Goal: Obtain resource: Obtain resource

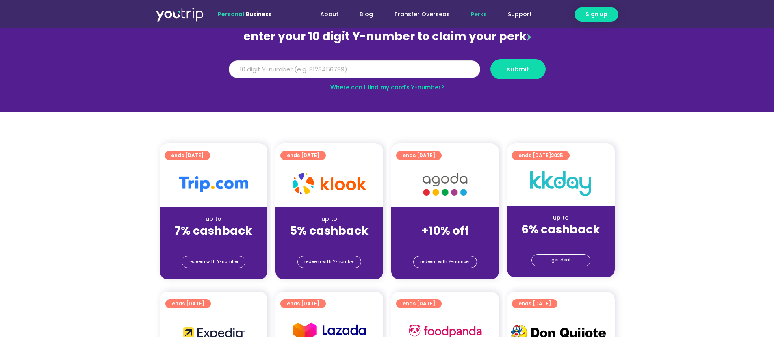
click at [335, 68] on input "Y Number" at bounding box center [354, 70] width 251 height 18
paste input "8143533148"
type input "8143533148"
click at [510, 68] on span "submit" at bounding box center [517, 69] width 23 height 6
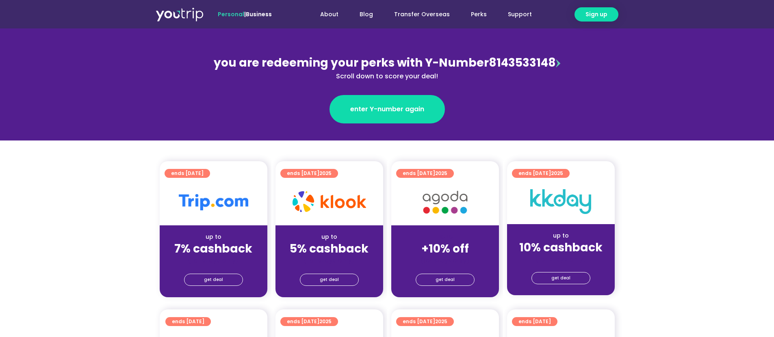
scroll to position [203, 0]
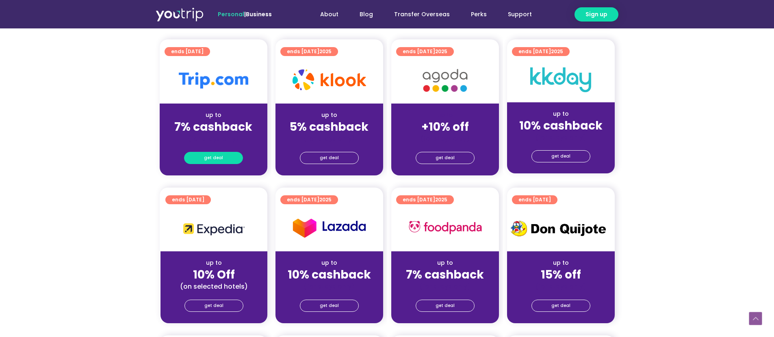
click at [216, 152] on link "get deal" at bounding box center [213, 158] width 59 height 12
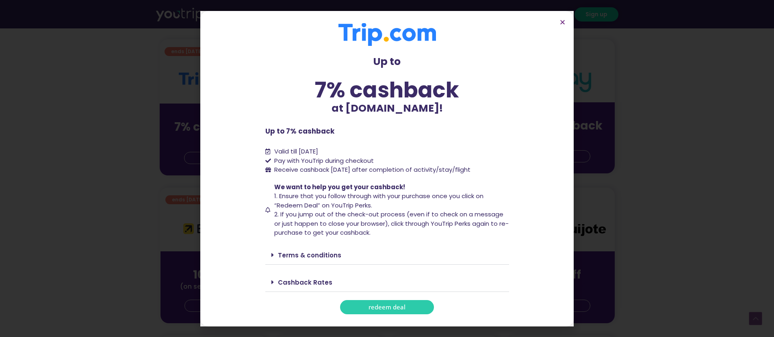
drag, startPoint x: 273, startPoint y: 171, endPoint x: 503, endPoint y: 169, distance: 229.9
click at [503, 169] on li "Receive cashback [DATE] after completion of activity/stay/flight" at bounding box center [387, 169] width 244 height 9
copy span "Receive cashback [DATE] after completion of activity/stay/flight"
drag, startPoint x: 396, startPoint y: 191, endPoint x: 351, endPoint y: 175, distance: 47.2
click at [396, 190] on span "We want to help you get your cashback! 1. Ensure that you follow through with y…" at bounding box center [390, 210] width 237 height 55
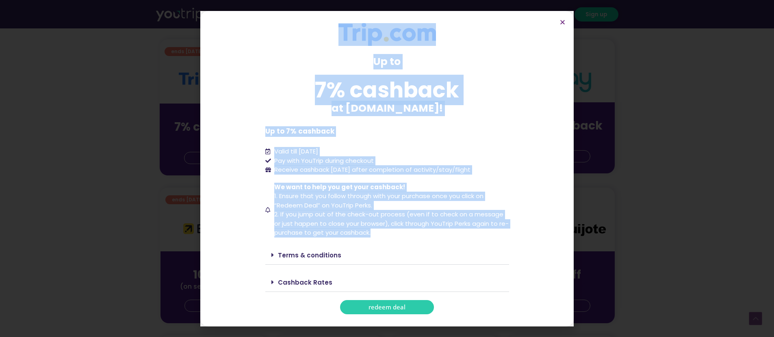
drag, startPoint x: 335, startPoint y: 33, endPoint x: 390, endPoint y: 240, distance: 214.1
click at [390, 240] on div "Up to 7% cashback at [DOMAIN_NAME]! Up to 7% cashback at [DOMAIN_NAME]! Up to 7…" at bounding box center [387, 168] width 244 height 291
copy div "Up to 7% cashback at [DOMAIN_NAME]! Up to 7% cashback at [DOMAIN_NAME]! Up to 7…"
